Goal: Check status: Check status

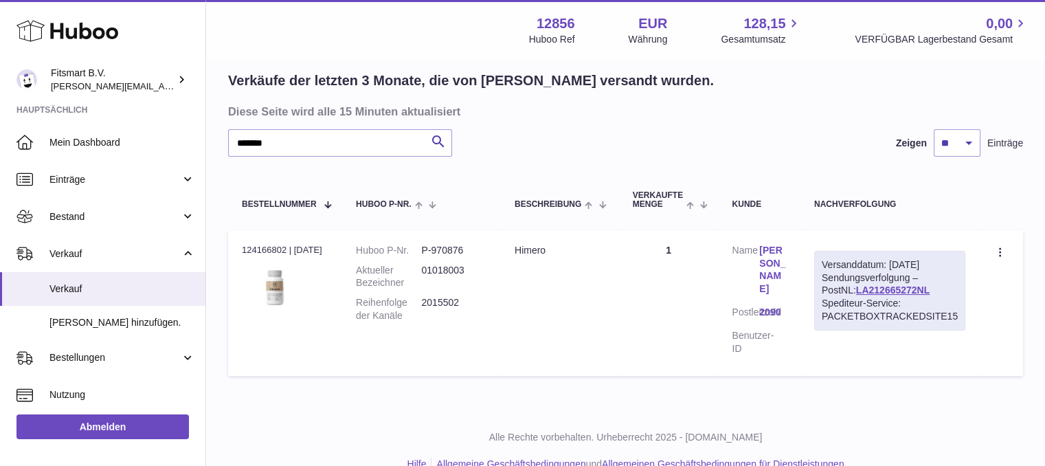
scroll to position [96, 0]
click at [335, 142] on input "*******" at bounding box center [340, 142] width 224 height 27
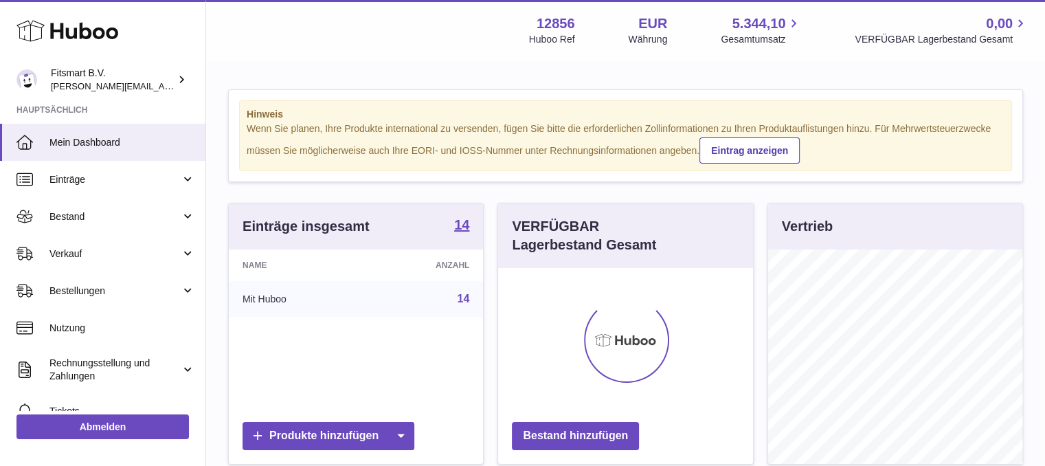
scroll to position [214, 255]
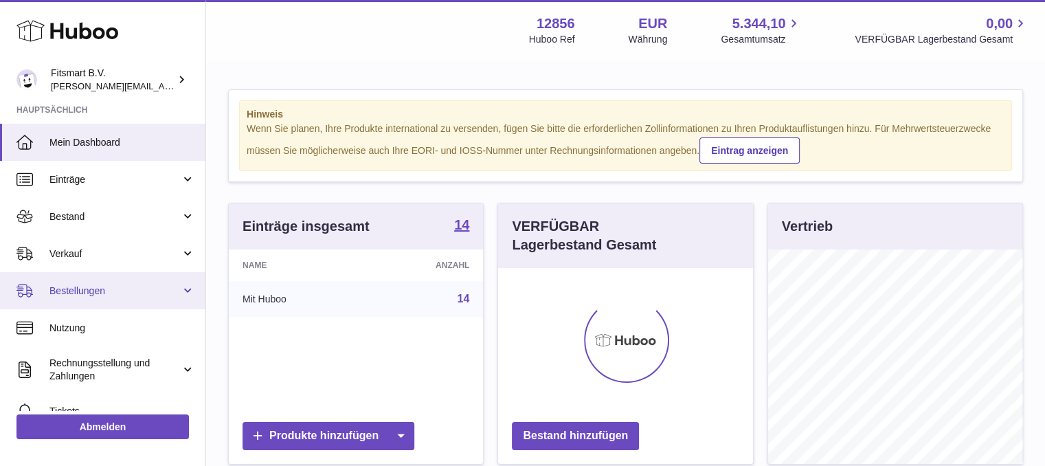
click at [107, 284] on span "Bestellungen" at bounding box center [114, 290] width 131 height 13
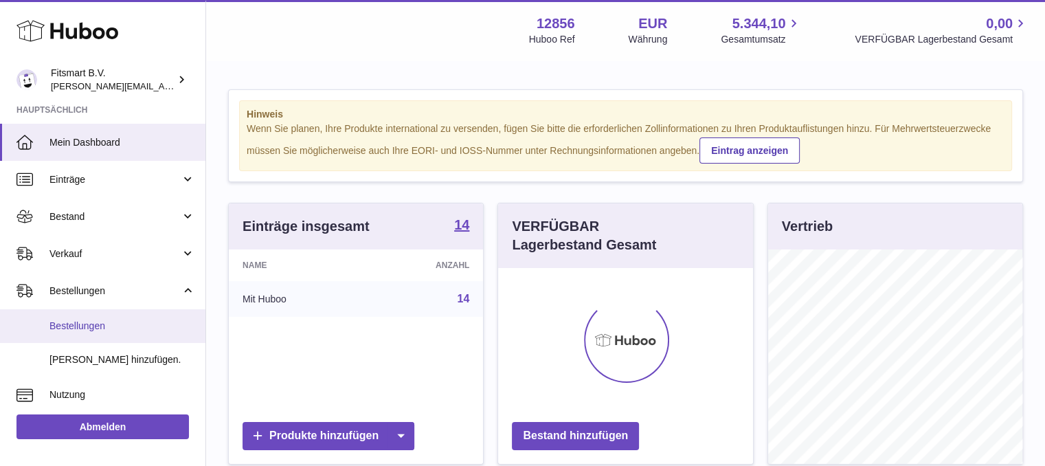
click at [80, 313] on link "Bestellungen" at bounding box center [102, 326] width 205 height 34
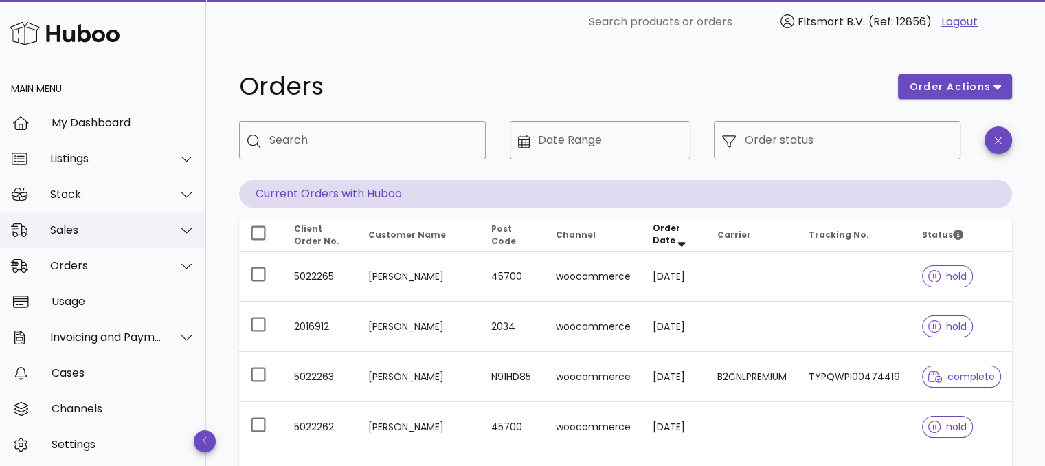
click at [93, 213] on div "Sales" at bounding box center [103, 230] width 206 height 36
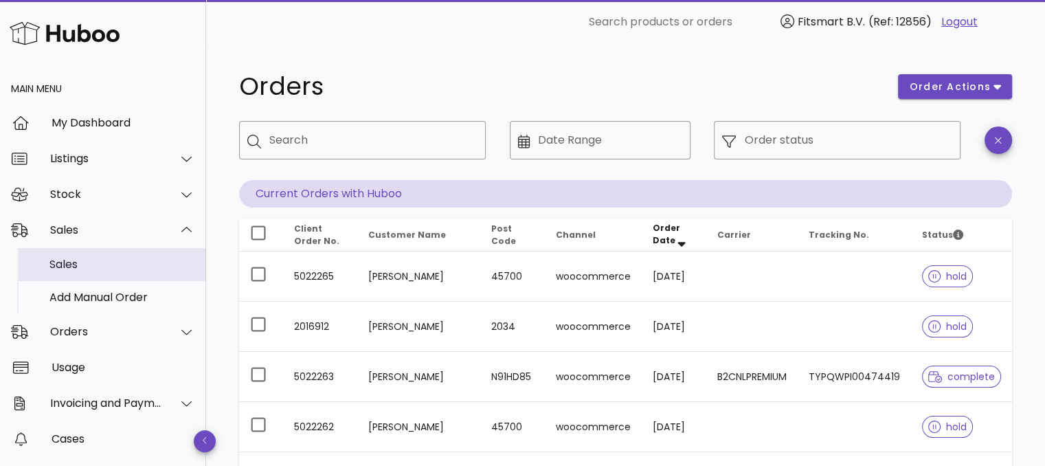
click at [92, 267] on div "Sales" at bounding box center [122, 264] width 146 height 13
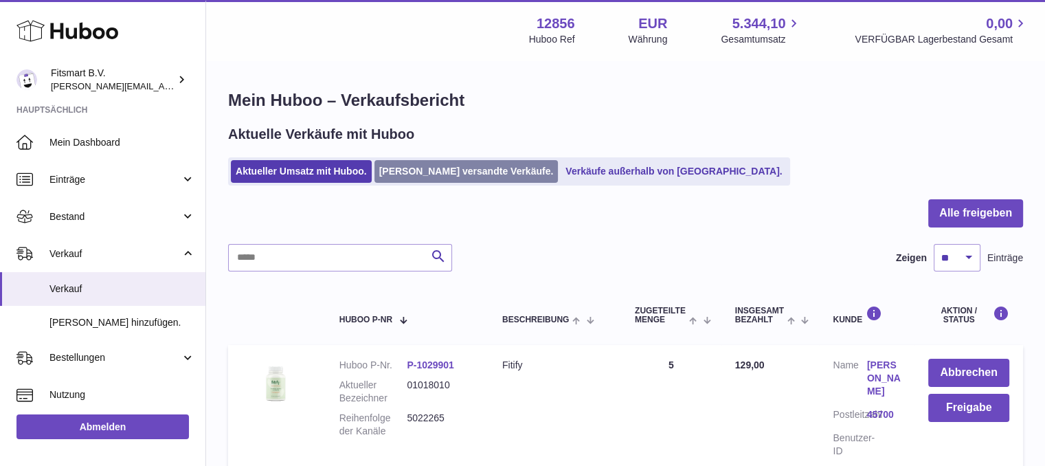
click at [440, 182] on link "[PERSON_NAME] versandte Verkäufe." at bounding box center [466, 171] width 184 height 23
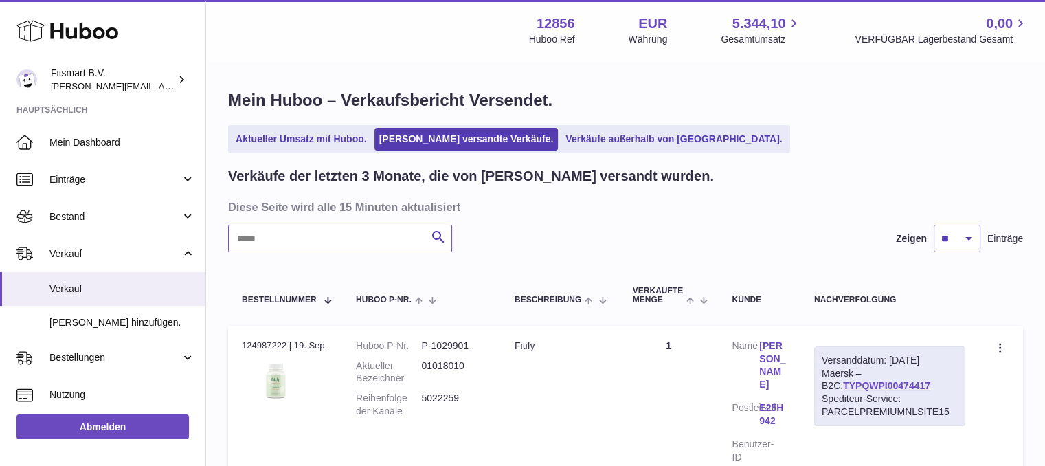
click at [291, 242] on input "text" at bounding box center [340, 238] width 224 height 27
paste input "*******"
type input "*******"
click at [774, 366] on link "[PERSON_NAME]" at bounding box center [772, 365] width 27 height 52
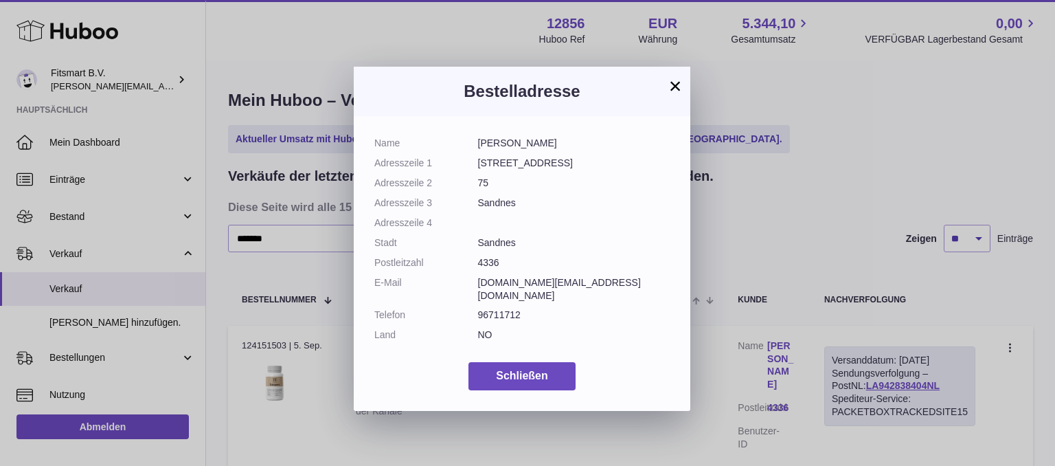
click at [671, 90] on button "×" at bounding box center [675, 86] width 16 height 16
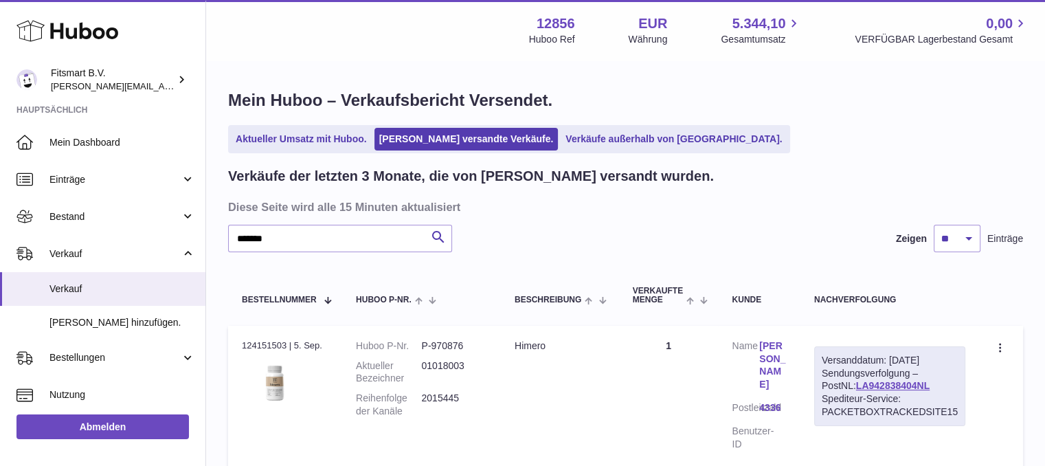
click at [778, 361] on link "[PERSON_NAME]" at bounding box center [772, 365] width 27 height 52
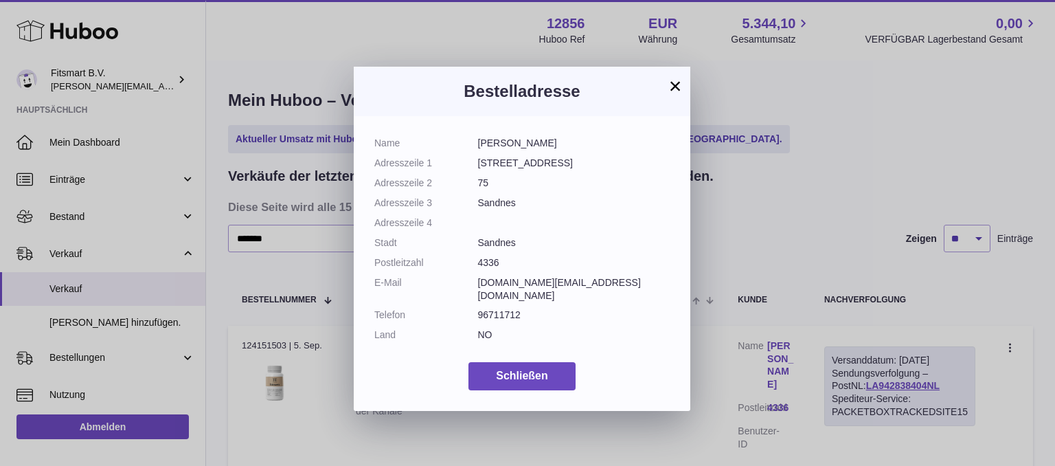
drag, startPoint x: 671, startPoint y: 84, endPoint x: 590, endPoint y: 33, distance: 96.3
click at [672, 84] on button "×" at bounding box center [675, 86] width 16 height 16
